Goal: Navigation & Orientation: Go to known website

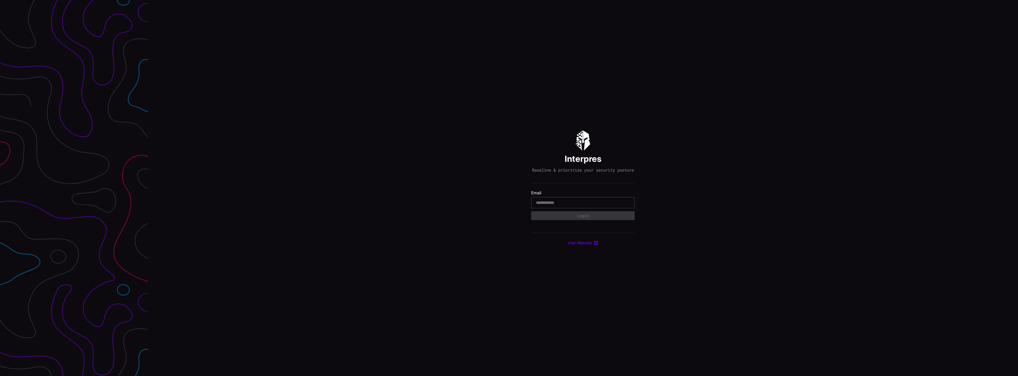
click at [569, 205] on input "email" at bounding box center [583, 202] width 94 height 5
type input "**********"
click at [531, 211] on button "Login" at bounding box center [583, 215] width 104 height 9
